Goal: Task Accomplishment & Management: Use online tool/utility

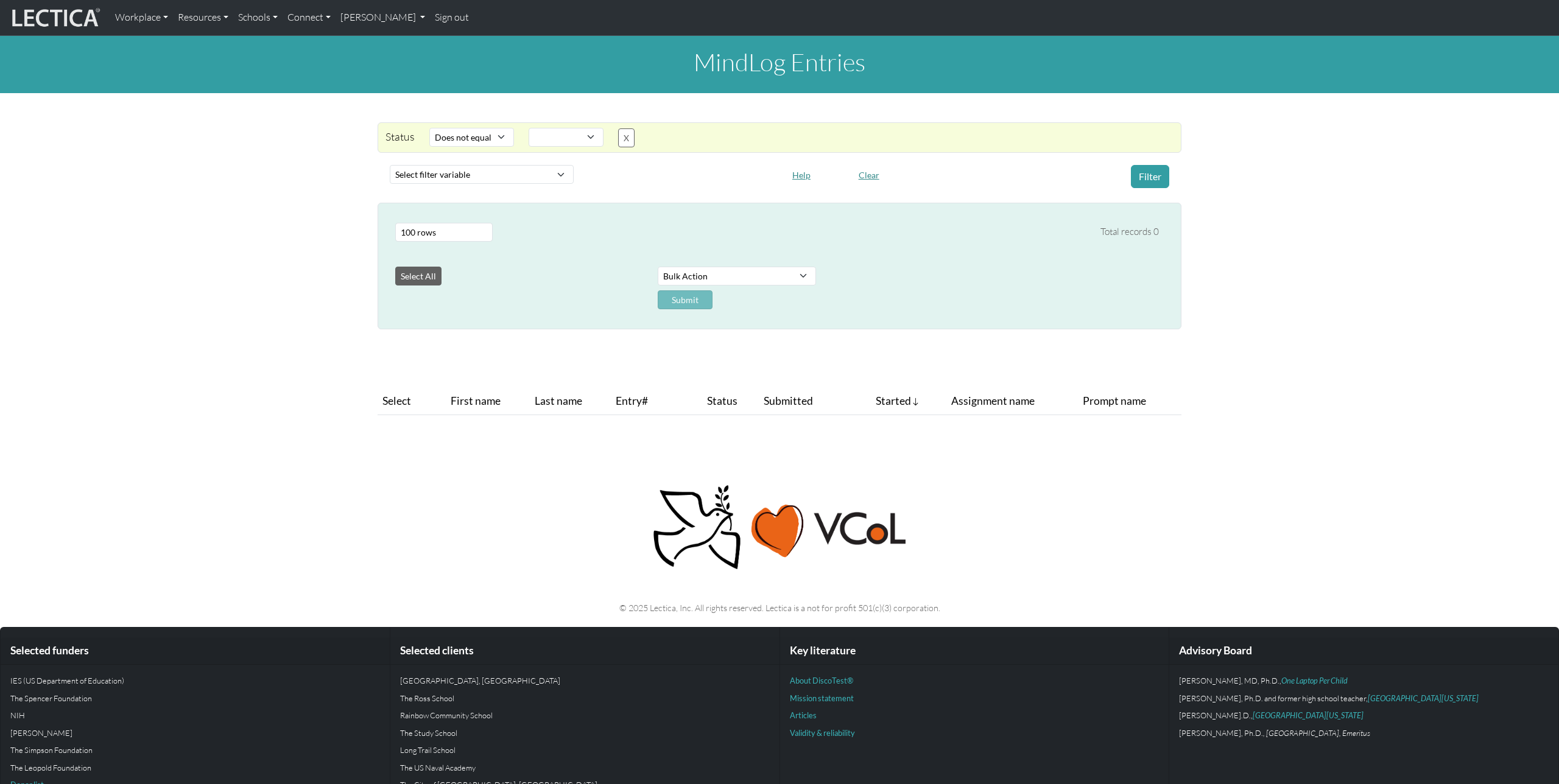
select select "not_iexact"
select select
select select "100"
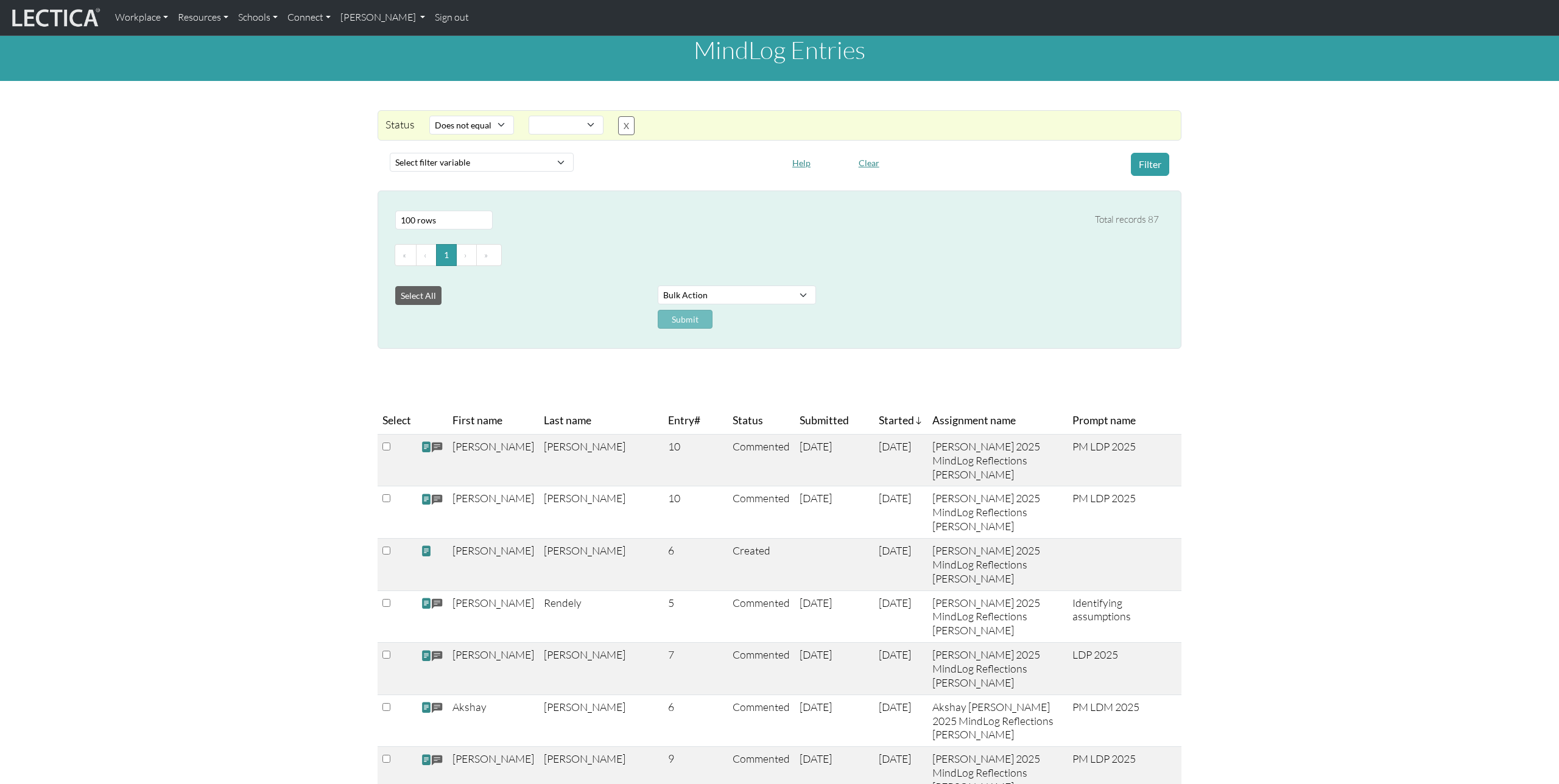
click at [384, 553] on input "checkbox" at bounding box center [387, 550] width 8 height 8
click at [740, 297] on select "Bulk Action Download Data" at bounding box center [737, 295] width 158 height 19
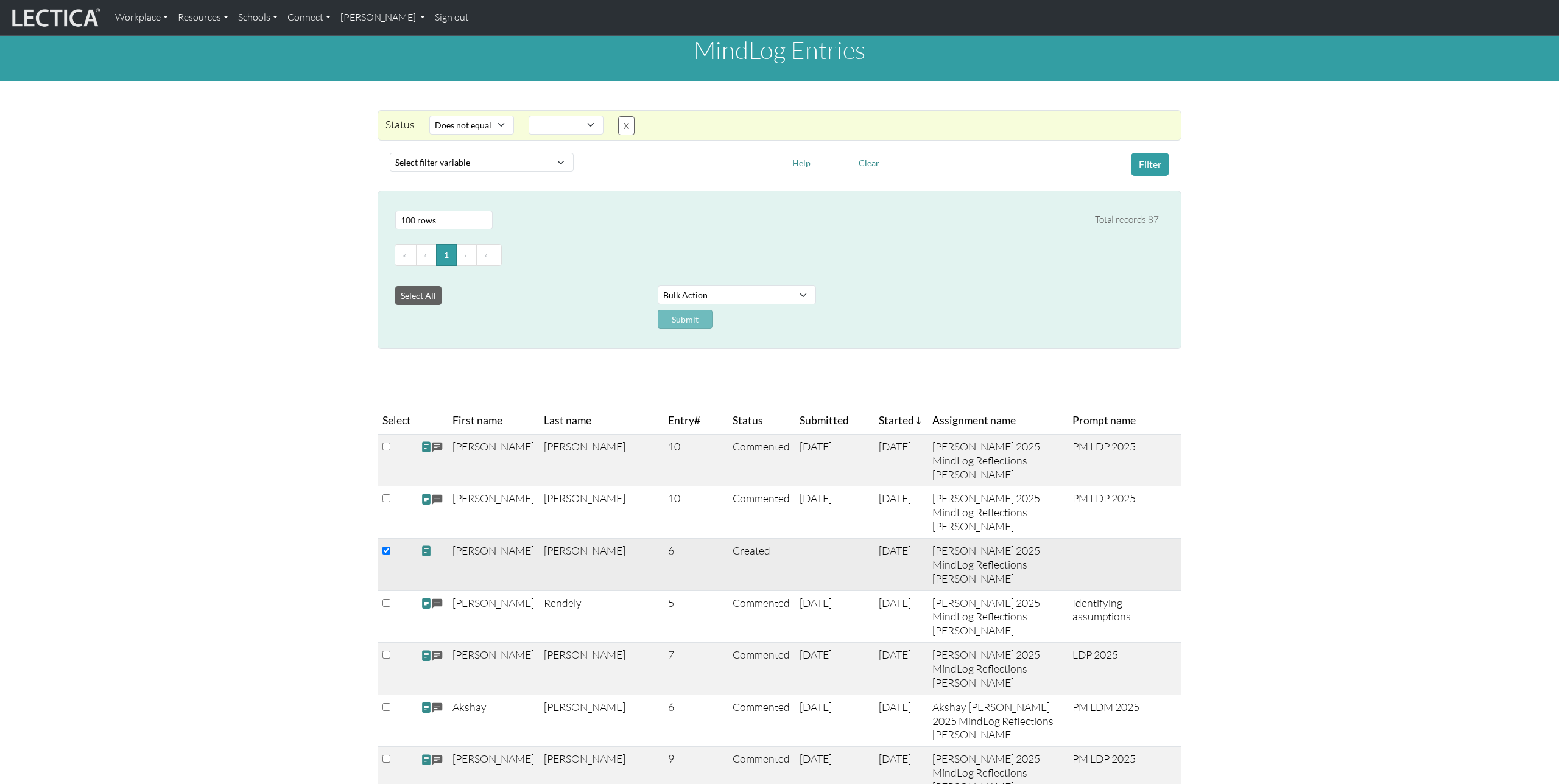
click at [385, 549] on input "checkbox" at bounding box center [387, 550] width 8 height 8
checkbox input "false"
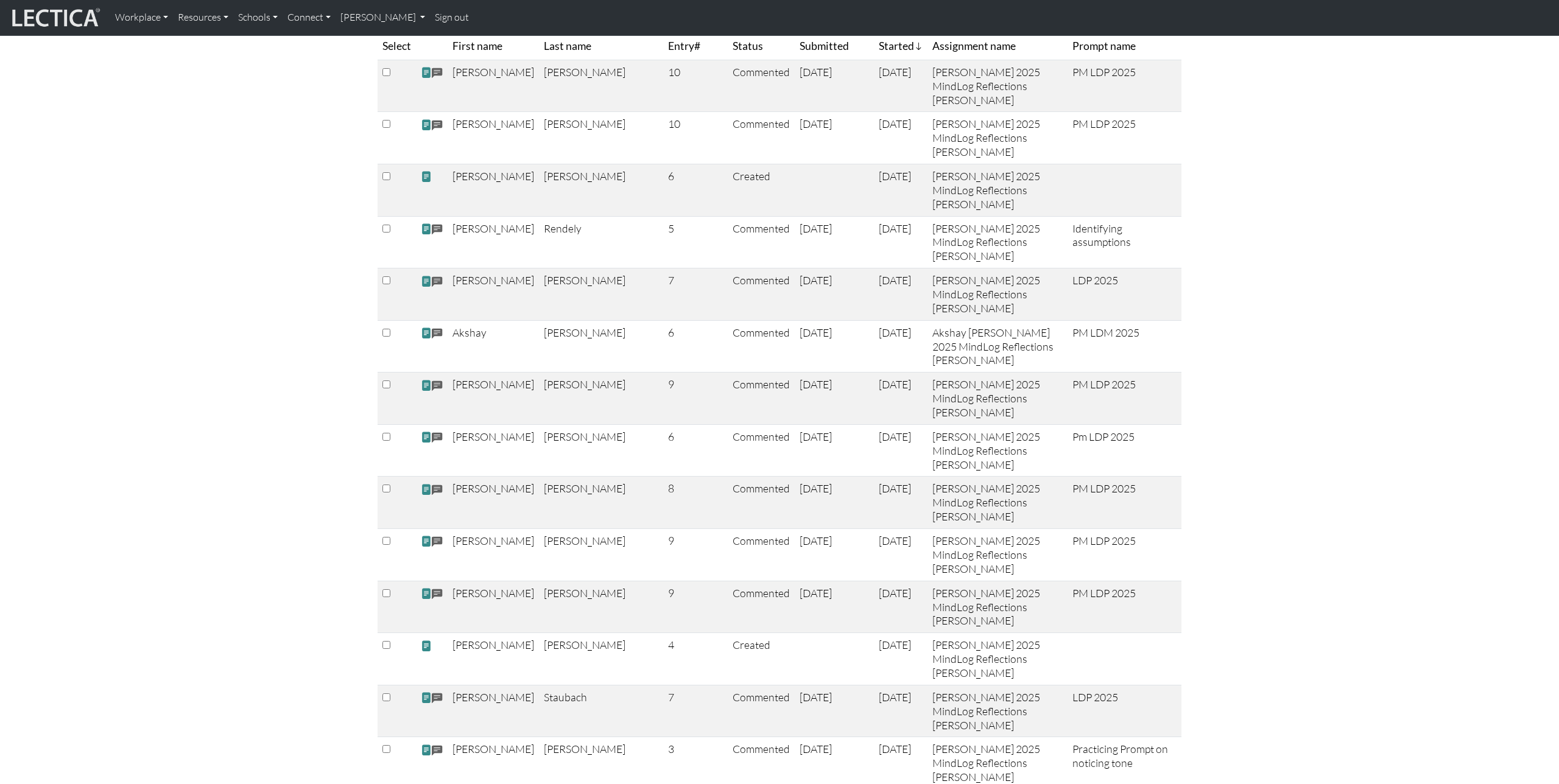
scroll to position [0, 0]
